Goal: Task Accomplishment & Management: Use online tool/utility

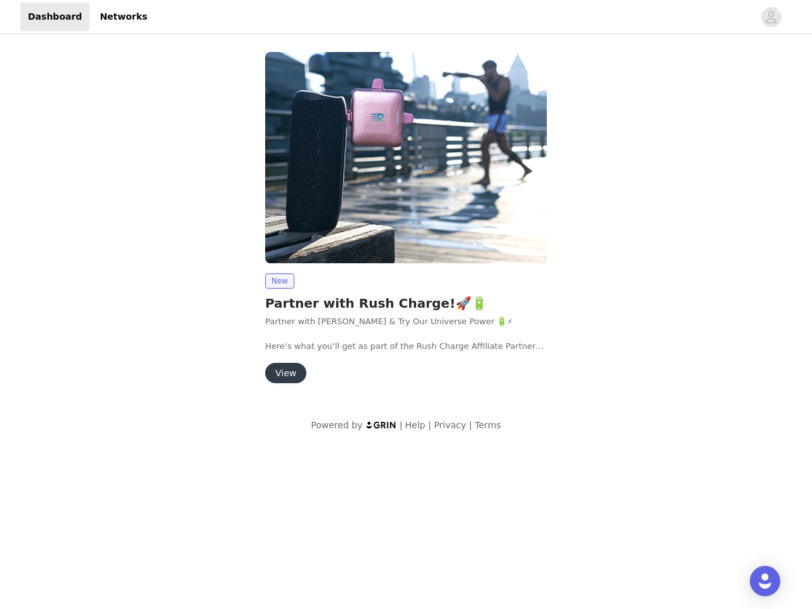
click at [406, 223] on img at bounding box center [406, 157] width 282 height 211
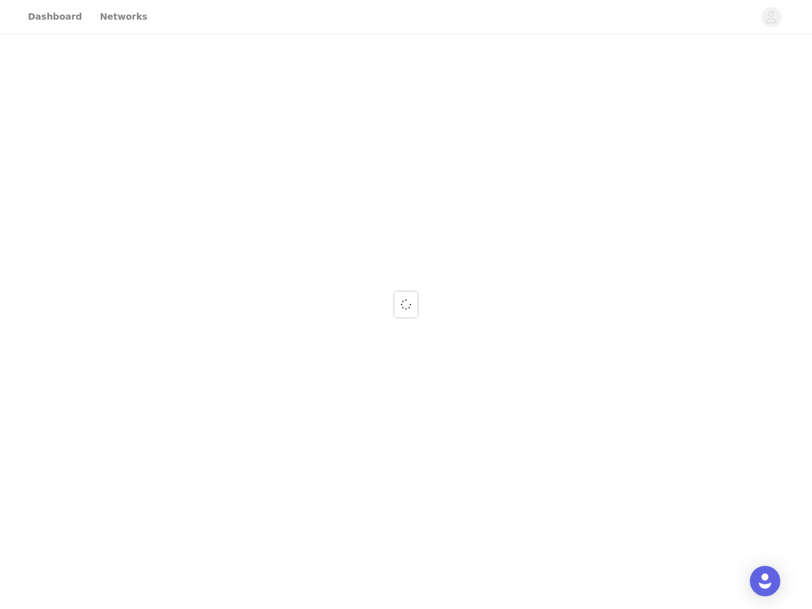
click at [406, 17] on div at bounding box center [406, 304] width 812 height 609
click at [772, 17] on div at bounding box center [406, 304] width 812 height 609
click at [406, 157] on div at bounding box center [406, 304] width 812 height 609
click at [279, 281] on div at bounding box center [406, 304] width 812 height 609
click at [285, 373] on div at bounding box center [406, 304] width 812 height 609
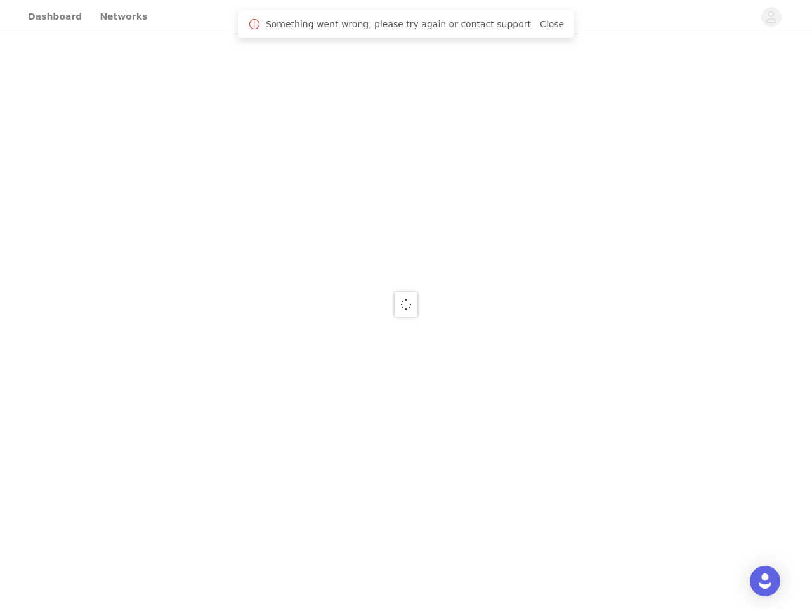
click at [765, 581] on img "Open Intercom Messenger" at bounding box center [765, 581] width 15 height 15
